Goal: Communication & Community: Participate in discussion

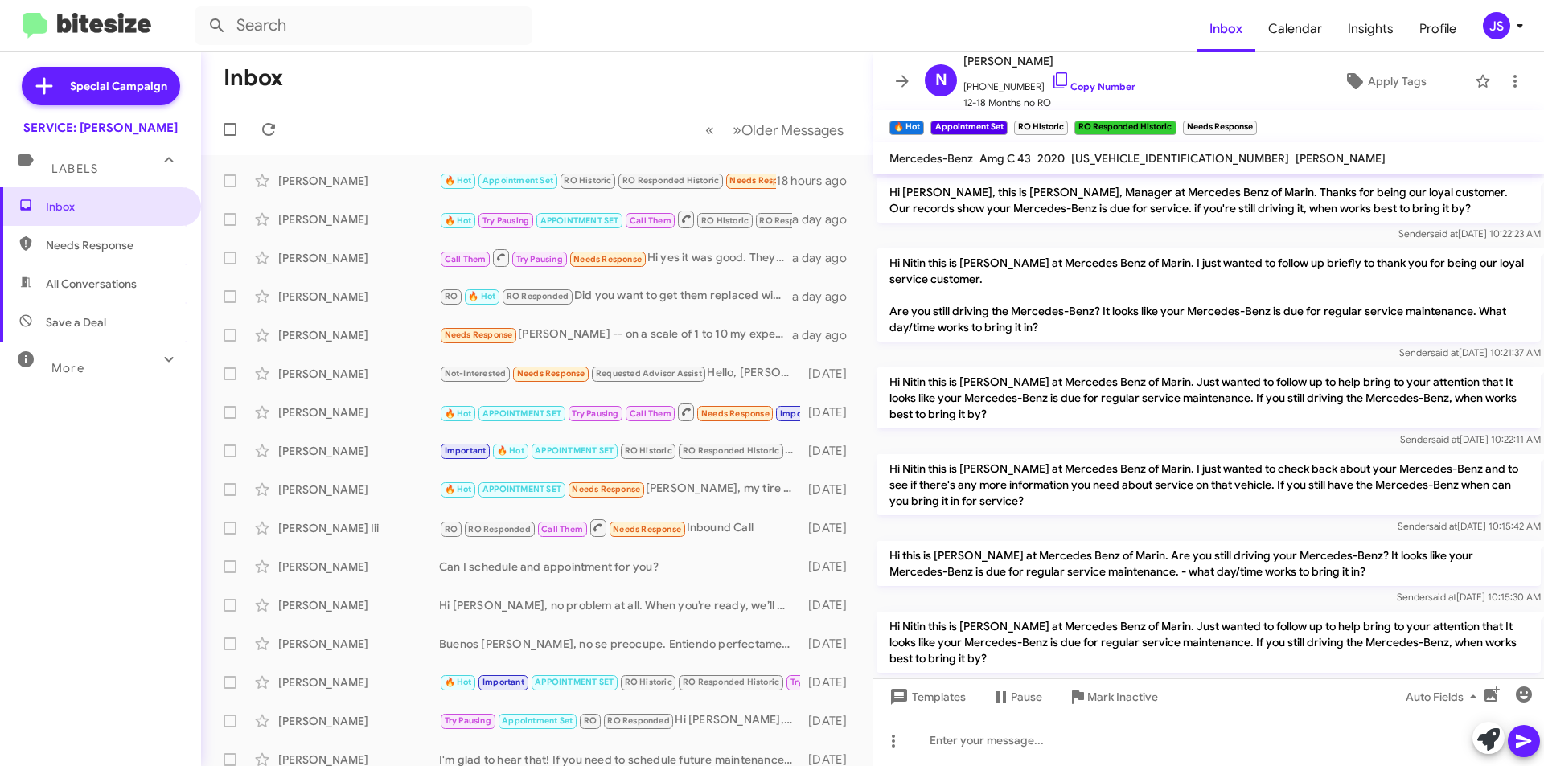
scroll to position [1339, 0]
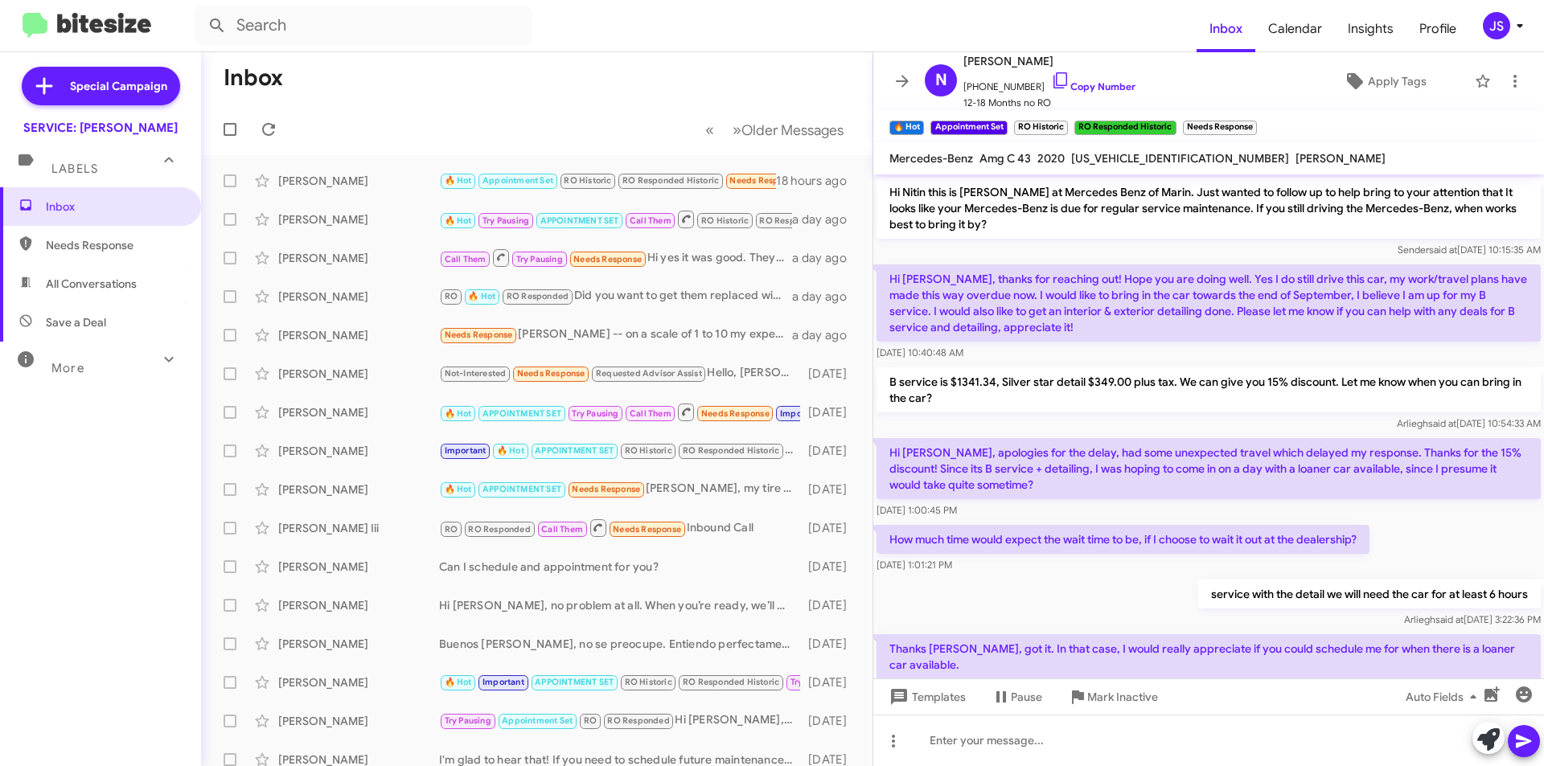
scroll to position [820, 0]
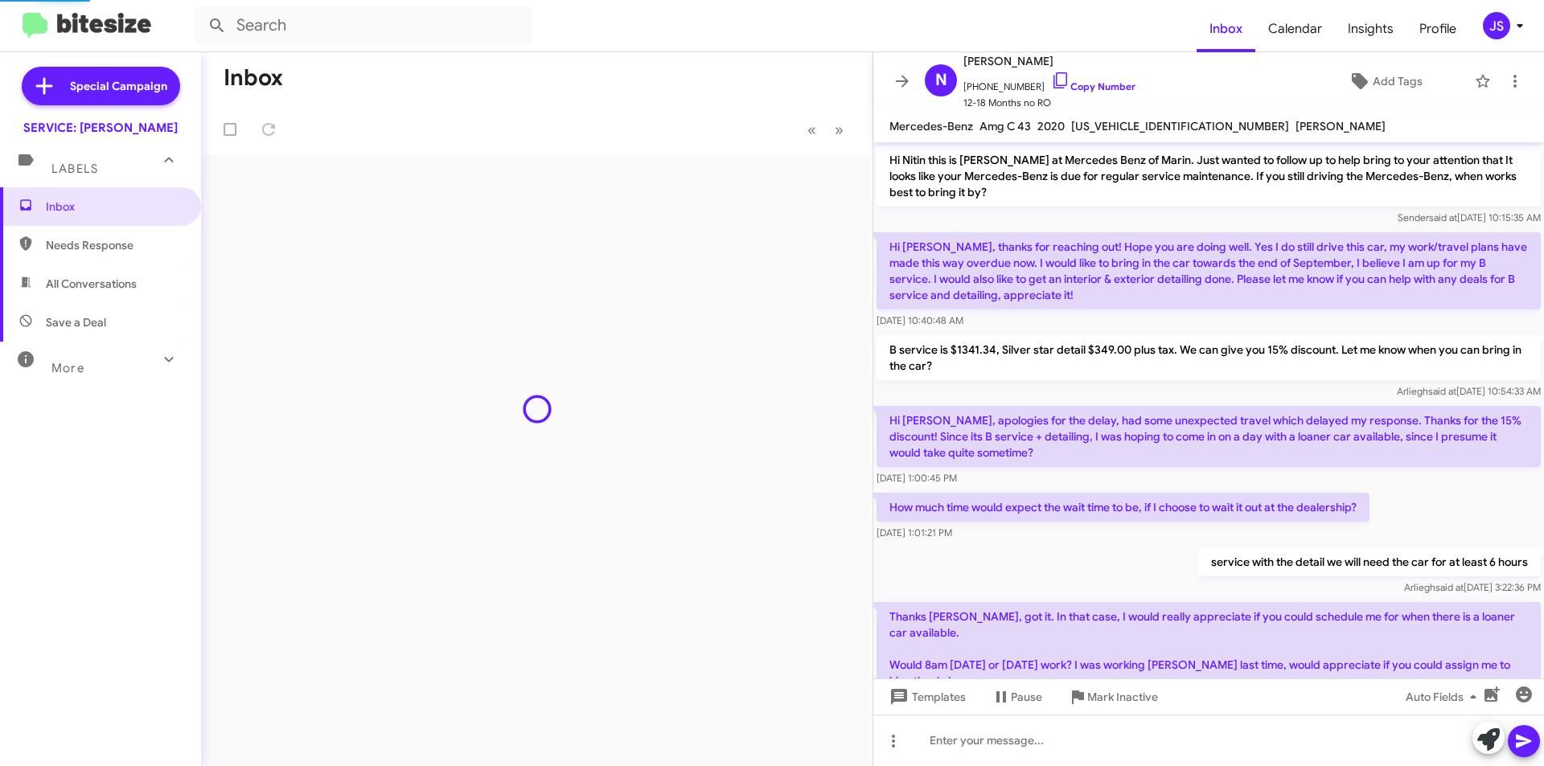
scroll to position [853, 0]
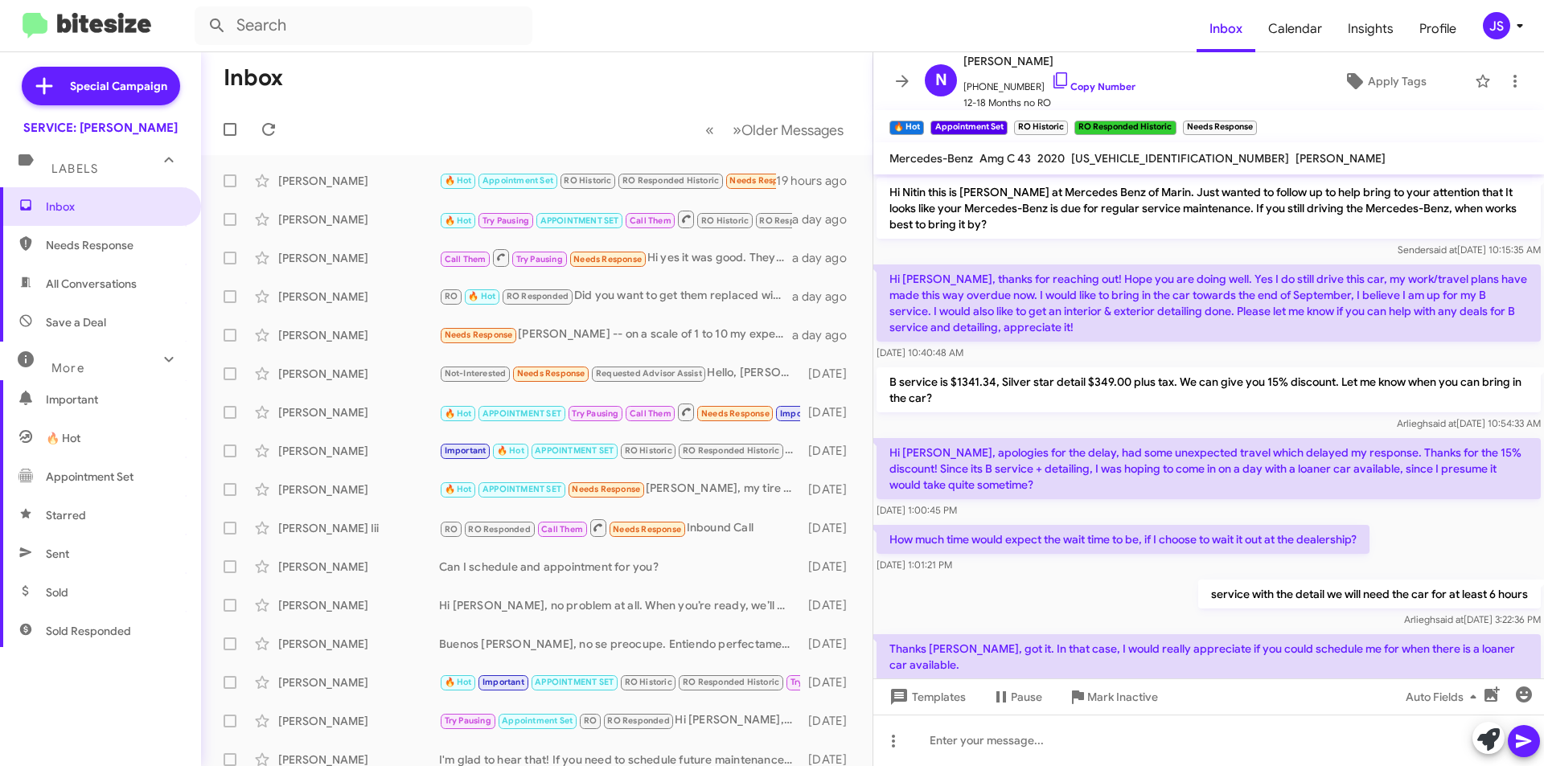
scroll to position [885, 0]
